Goal: Transaction & Acquisition: Subscribe to service/newsletter

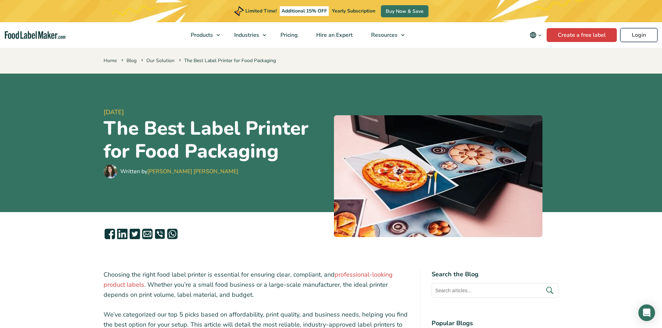
click at [391, 36] on link "Login" at bounding box center [638, 35] width 37 height 14
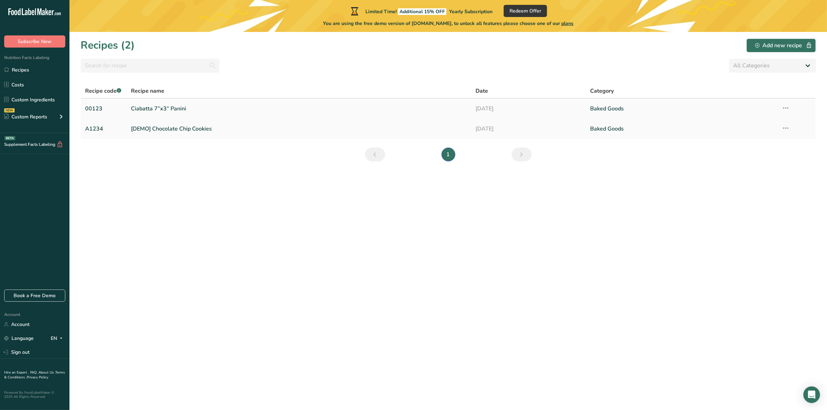
click at [148, 107] on link "Ciabatta 7”x3” Panini" at bounding box center [299, 108] width 336 height 15
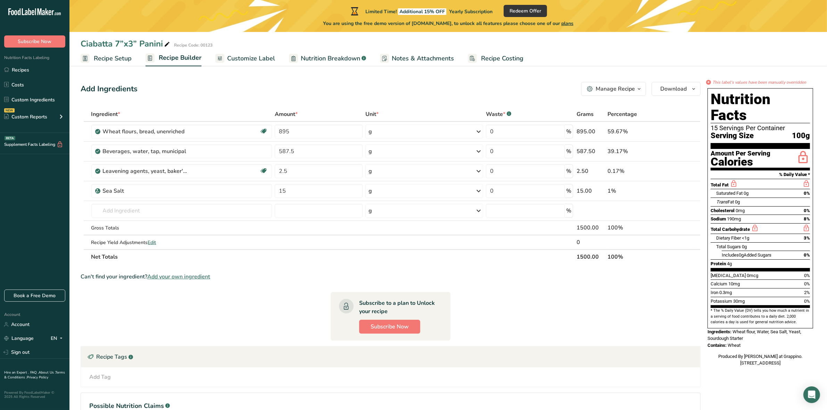
click at [573, 24] on span "plans" at bounding box center [567, 23] width 12 height 7
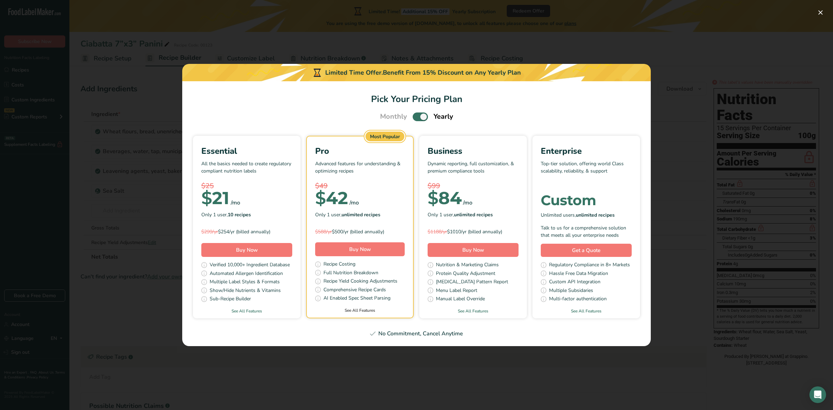
click at [363, 309] on link "See All Features" at bounding box center [360, 310] width 106 height 6
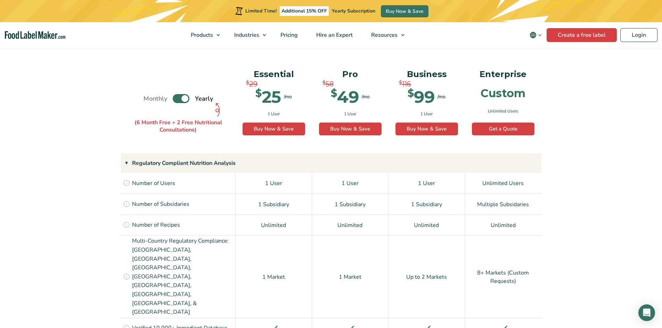
scroll to position [478, 0]
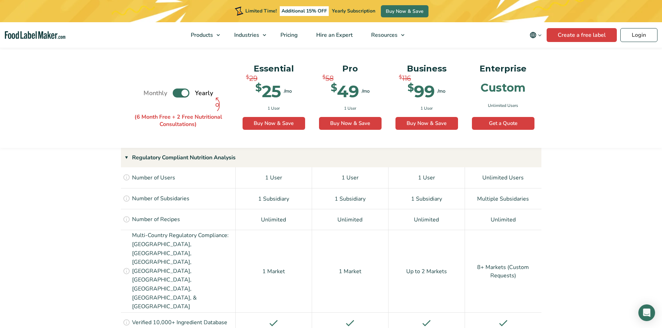
click at [184, 94] on label "Toggle" at bounding box center [181, 93] width 17 height 9
click at [149, 94] on input "Toggle" at bounding box center [147, 93] width 5 height 5
click at [184, 94] on label "Toggle" at bounding box center [181, 93] width 17 height 9
click at [149, 94] on input "Toggle" at bounding box center [147, 93] width 5 height 5
click at [184, 94] on label "Toggle" at bounding box center [181, 93] width 17 height 9
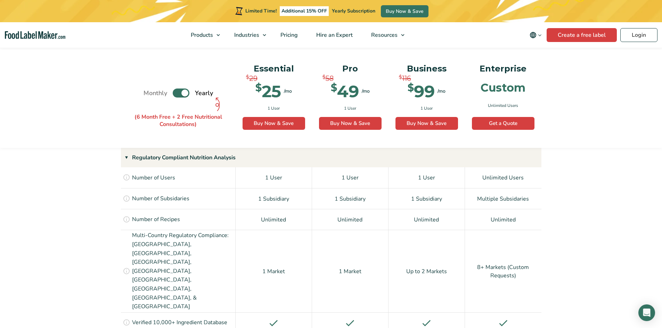
click at [149, 94] on input "Toggle" at bounding box center [147, 93] width 5 height 5
click at [184, 94] on label "Toggle" at bounding box center [181, 93] width 17 height 9
click at [149, 94] on input "Toggle" at bounding box center [147, 93] width 5 height 5
checkbox input "true"
